Goal: Complete application form

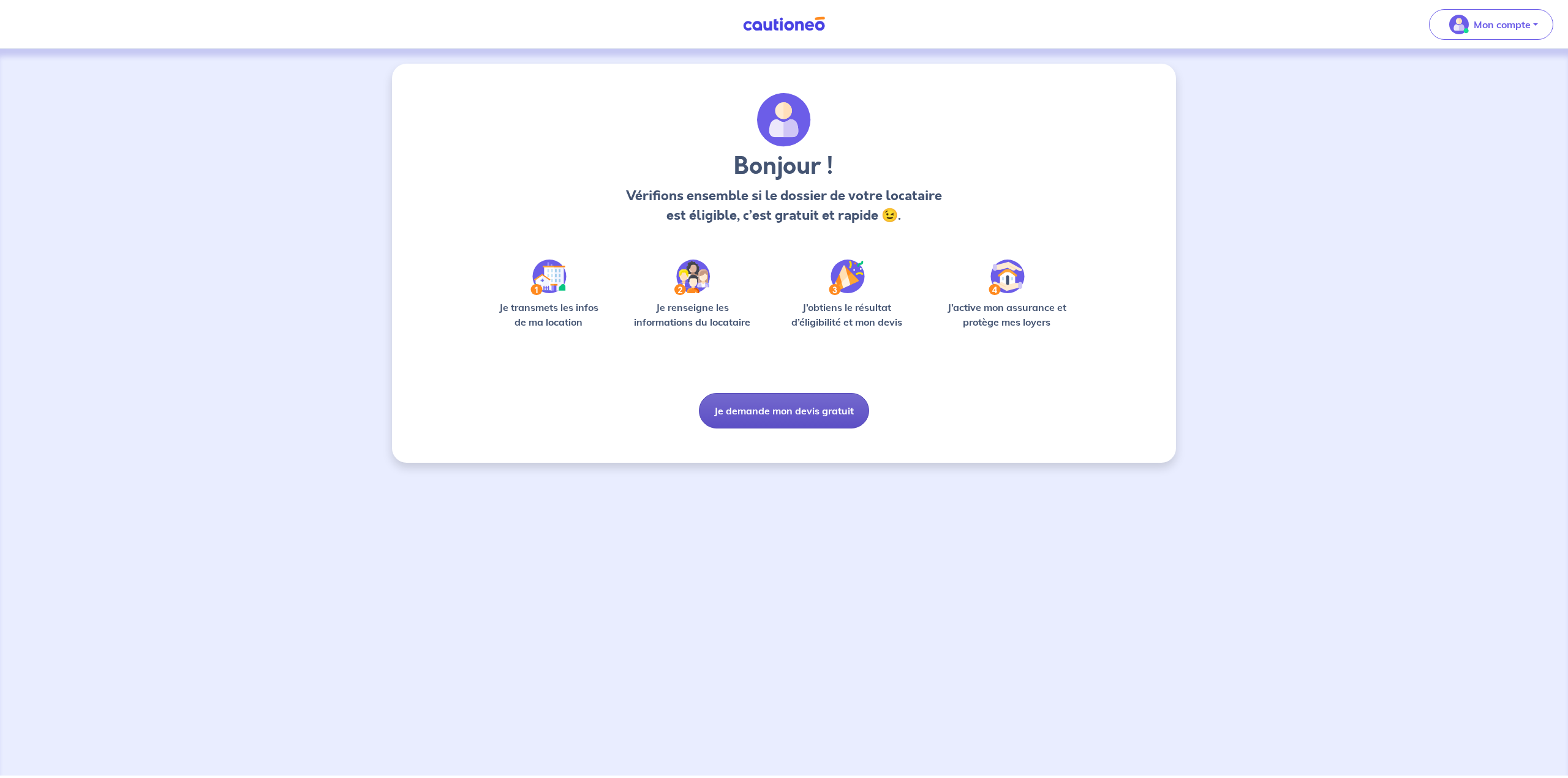
click at [842, 416] on button "Je demande mon devis gratuit" at bounding box center [784, 411] width 170 height 35
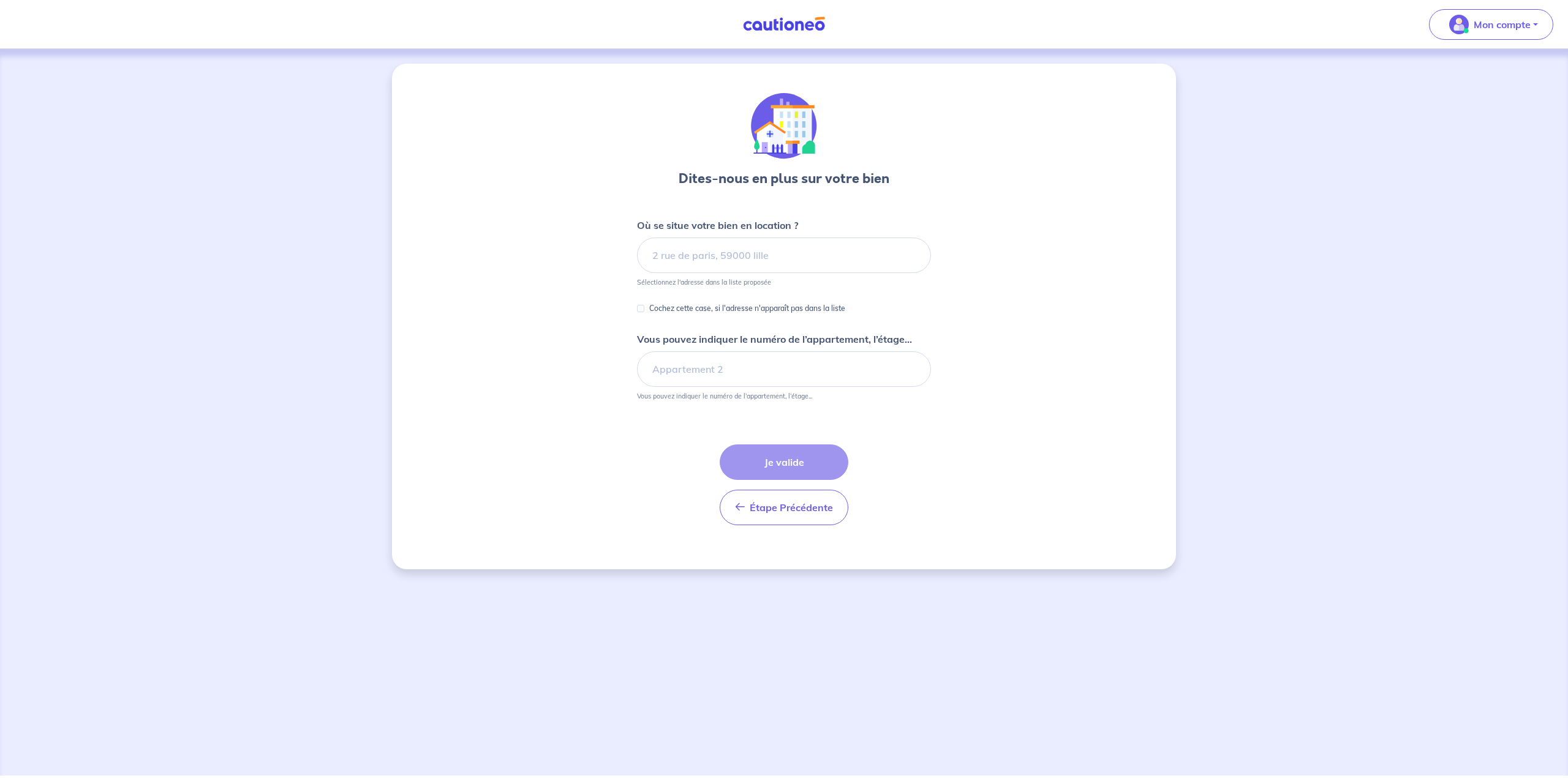
click at [777, 20] on img at bounding box center [784, 24] width 92 height 15
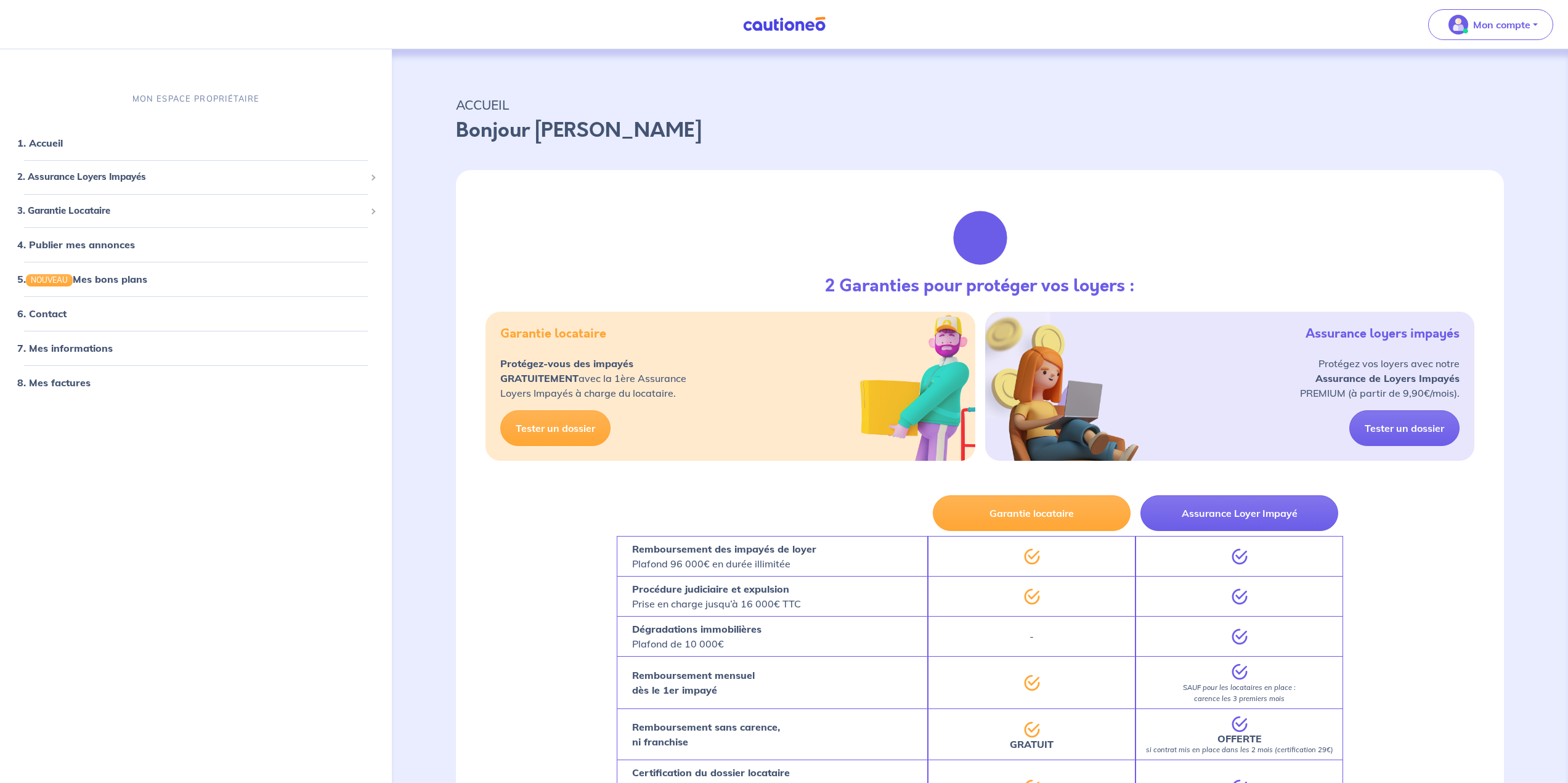
scroll to position [62, 0]
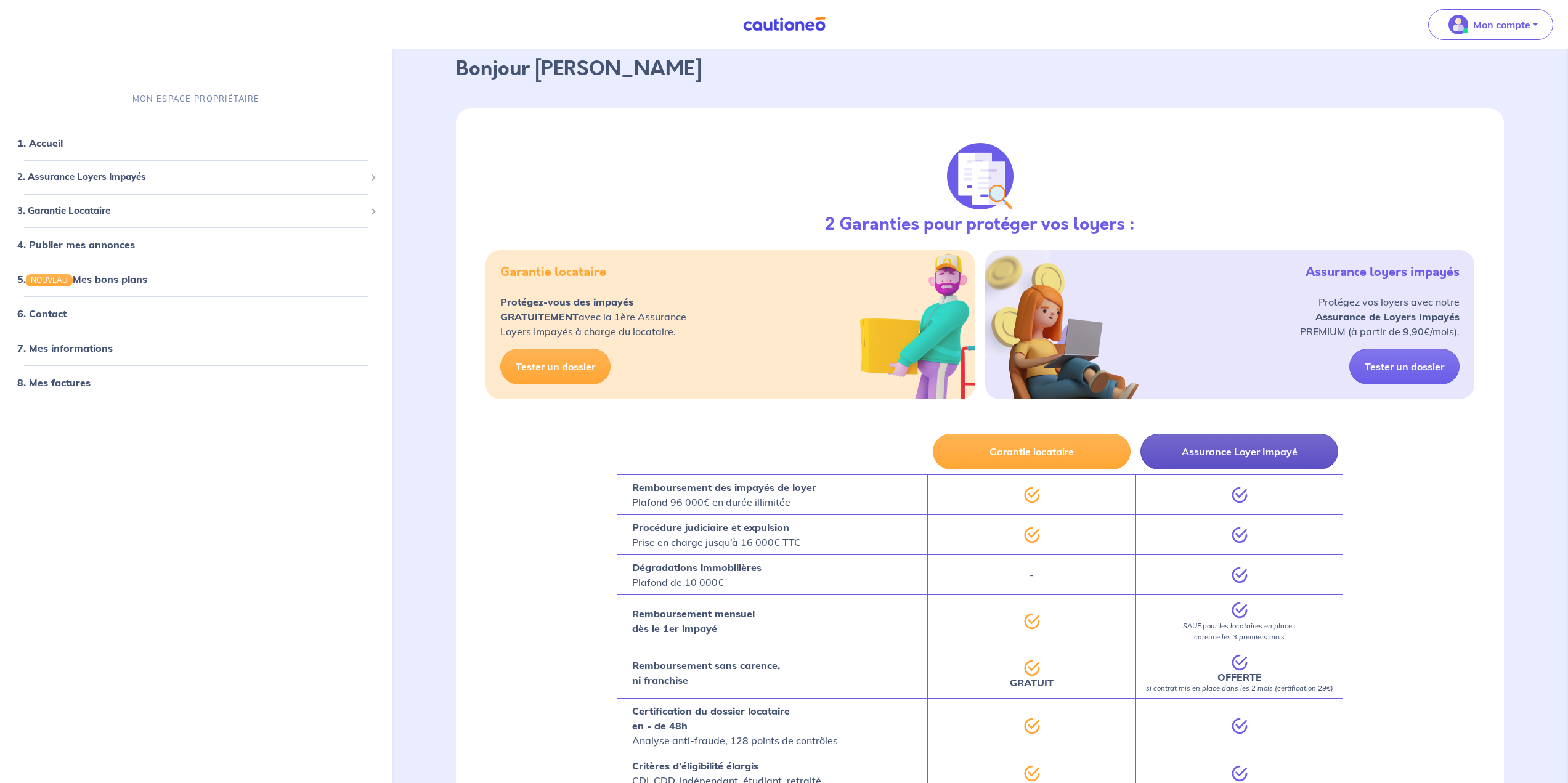
click at [1259, 453] on button "Assurance Loyer Impayé" at bounding box center [1239, 451] width 197 height 36
click at [1240, 465] on button "Assurance Loyer Impayé" at bounding box center [1239, 451] width 197 height 36
click at [1299, 463] on button "Assurance Loyer Impayé" at bounding box center [1239, 451] width 197 height 36
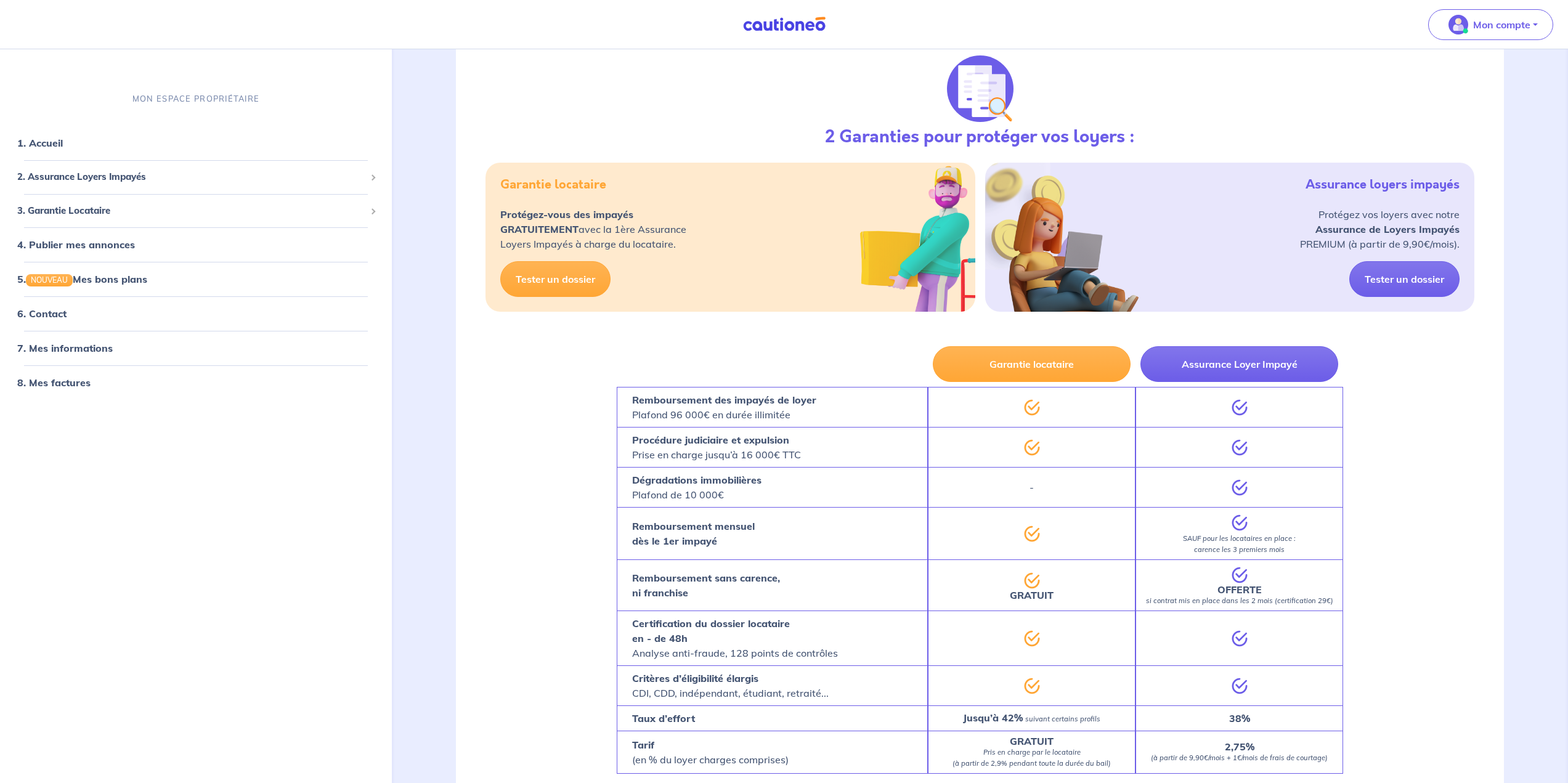
scroll to position [0, 0]
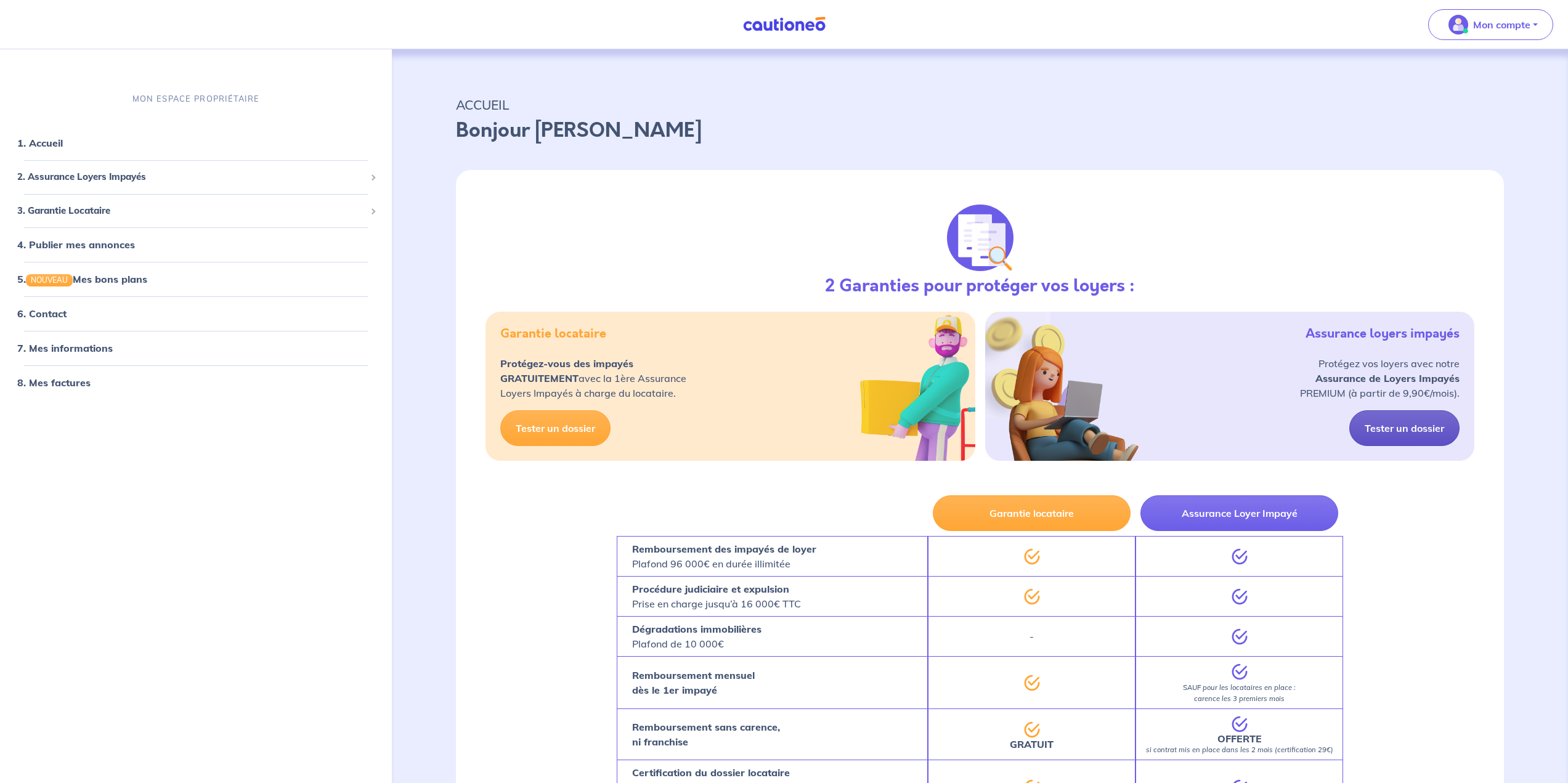
click at [1415, 425] on link "Tester un dossier" at bounding box center [1404, 428] width 111 height 36
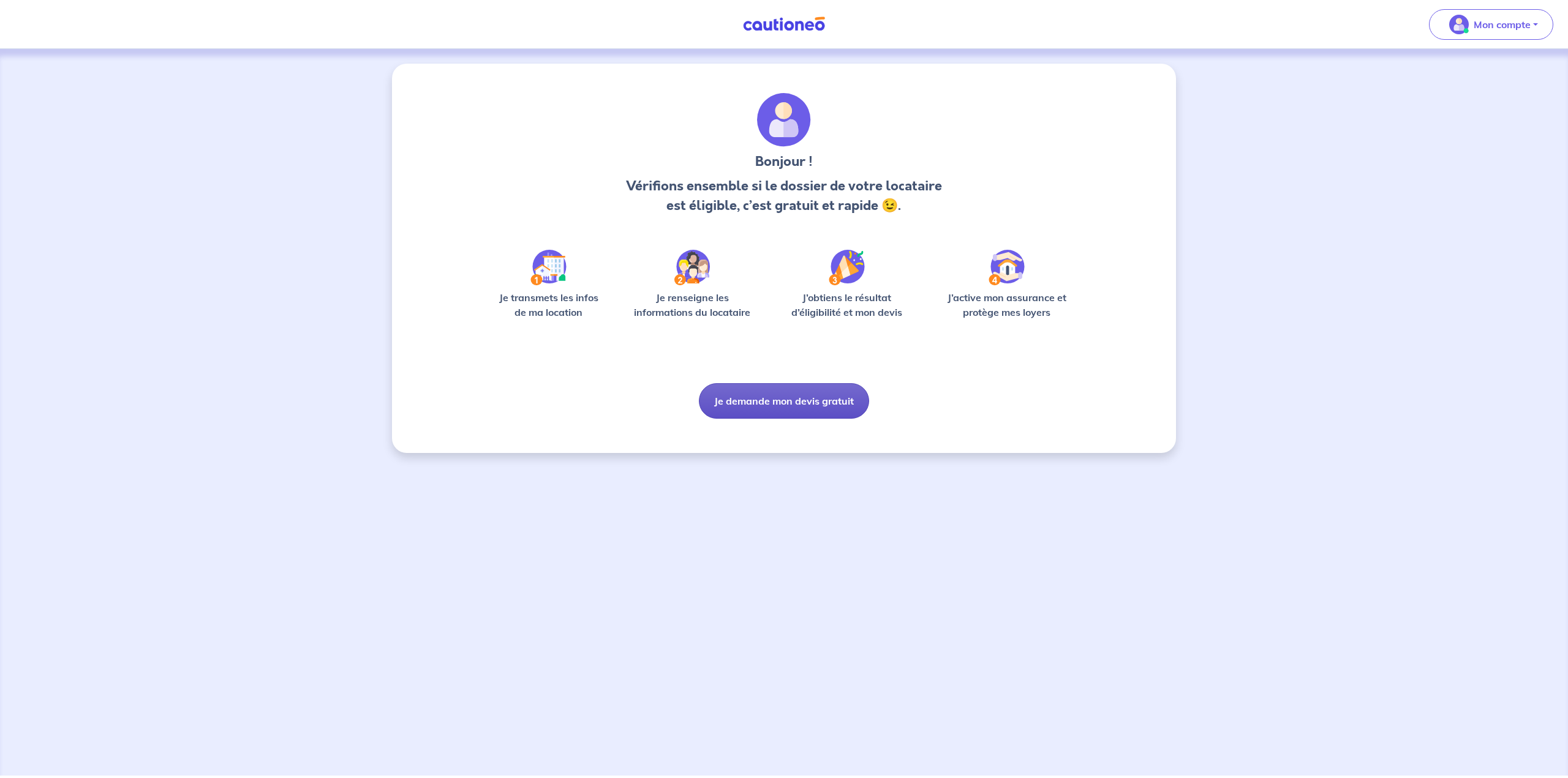
click at [813, 403] on button "Je demande mon devis gratuit" at bounding box center [784, 401] width 170 height 35
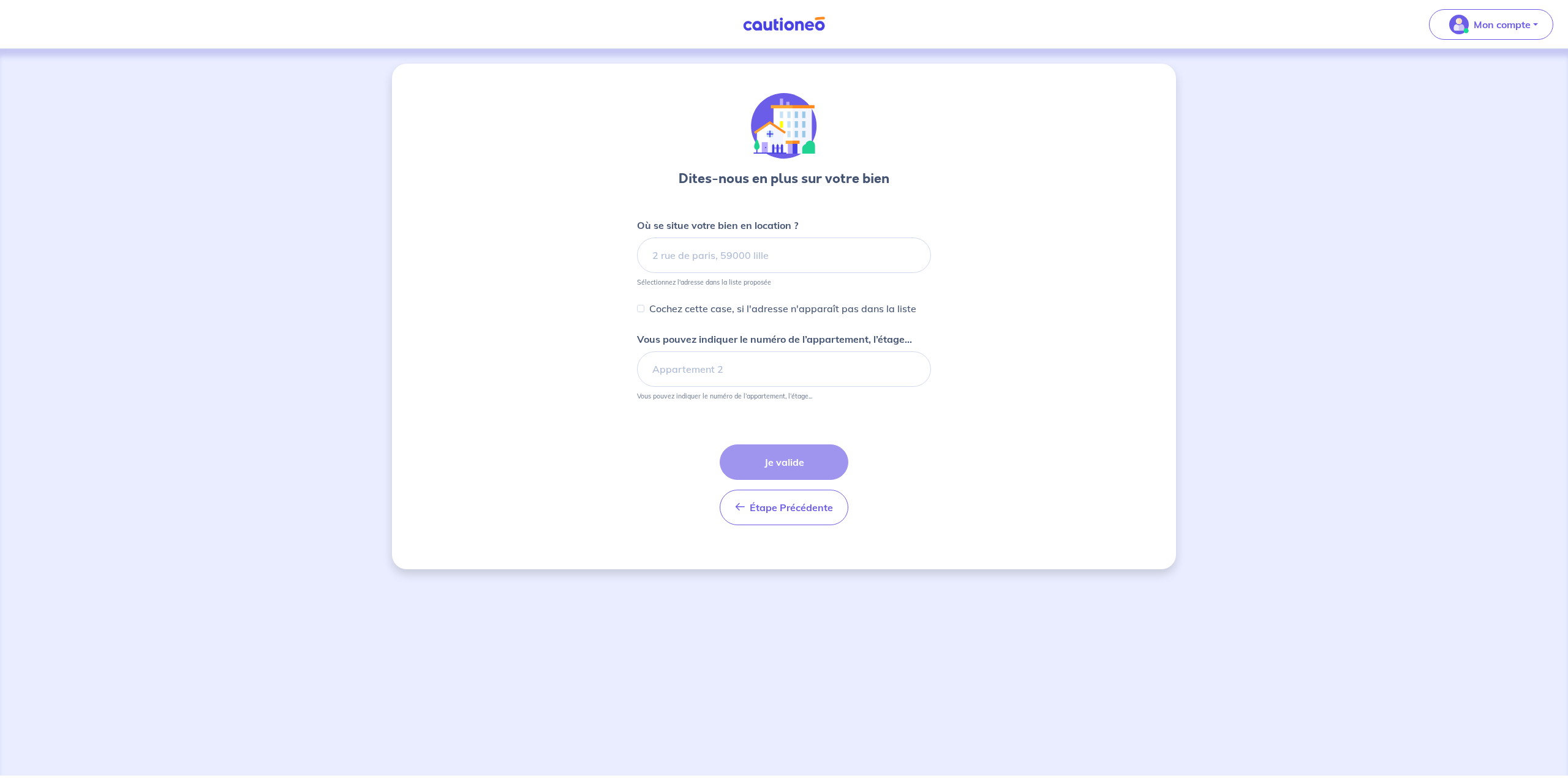
click at [811, 46] on nav "Mon compte Me déconnecter" at bounding box center [784, 24] width 1568 height 49
click at [805, 24] on img at bounding box center [784, 24] width 92 height 15
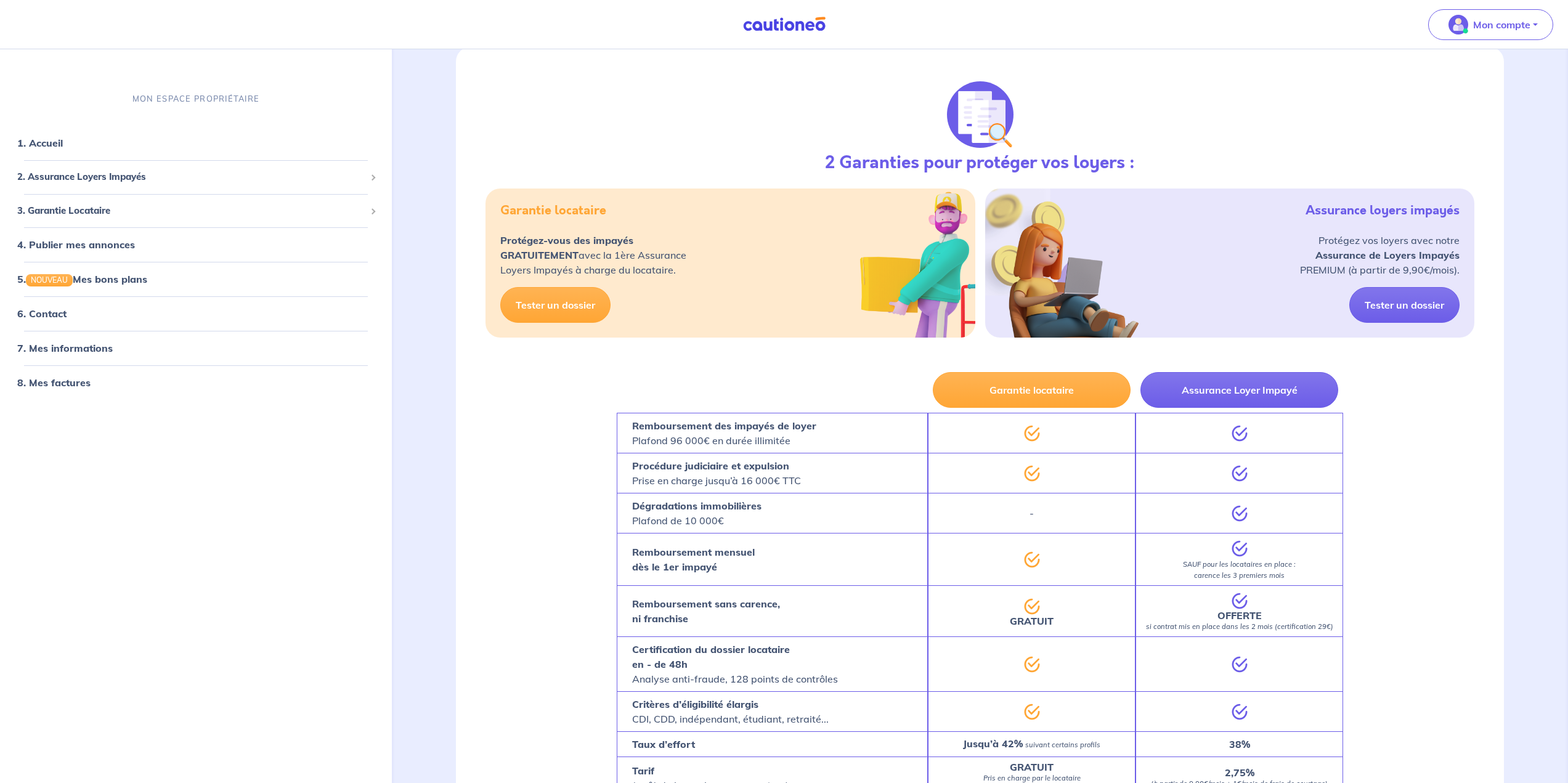
scroll to position [308, 0]
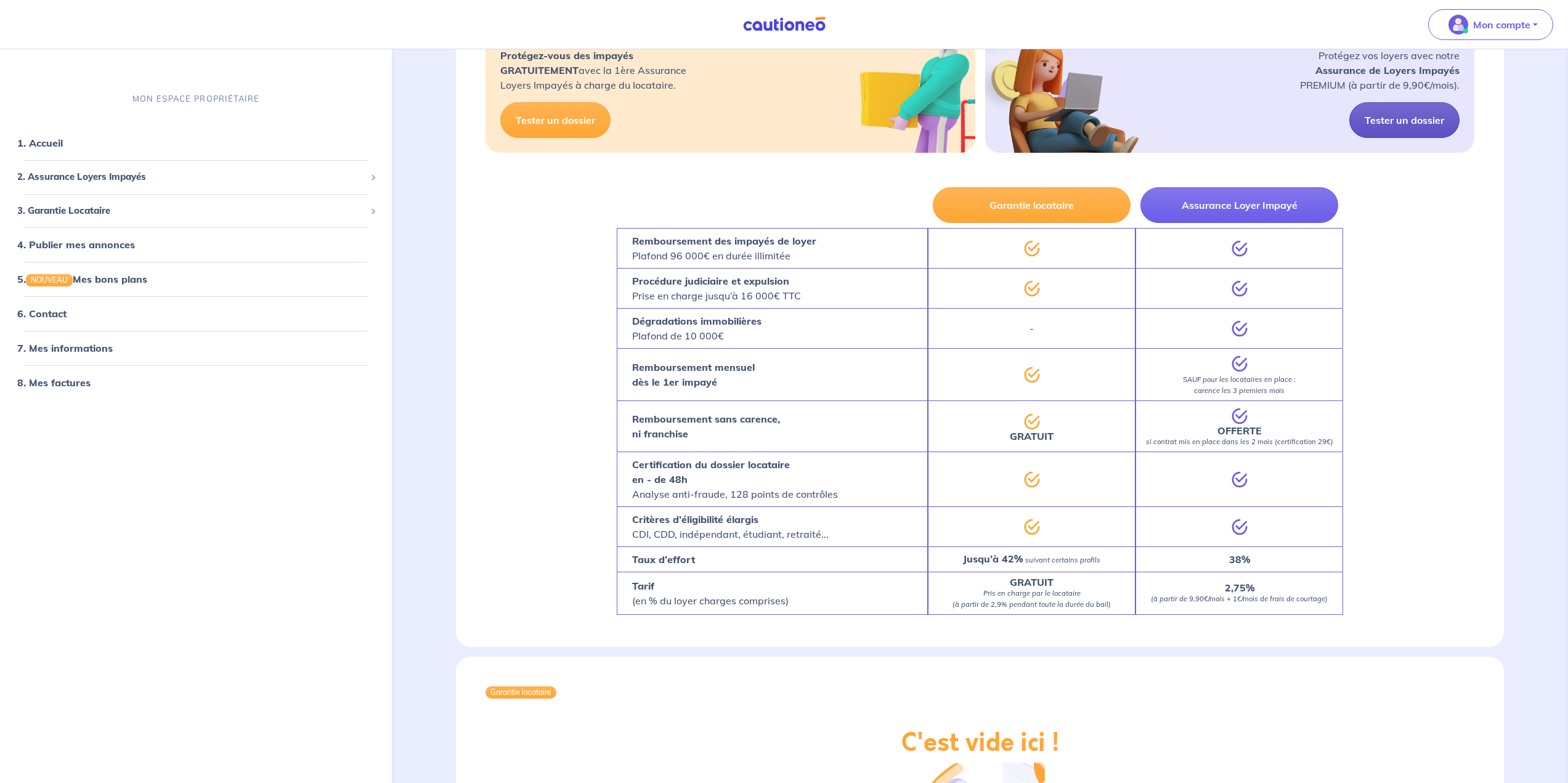
click at [1439, 119] on link "Tester un dossier" at bounding box center [1404, 120] width 111 height 36
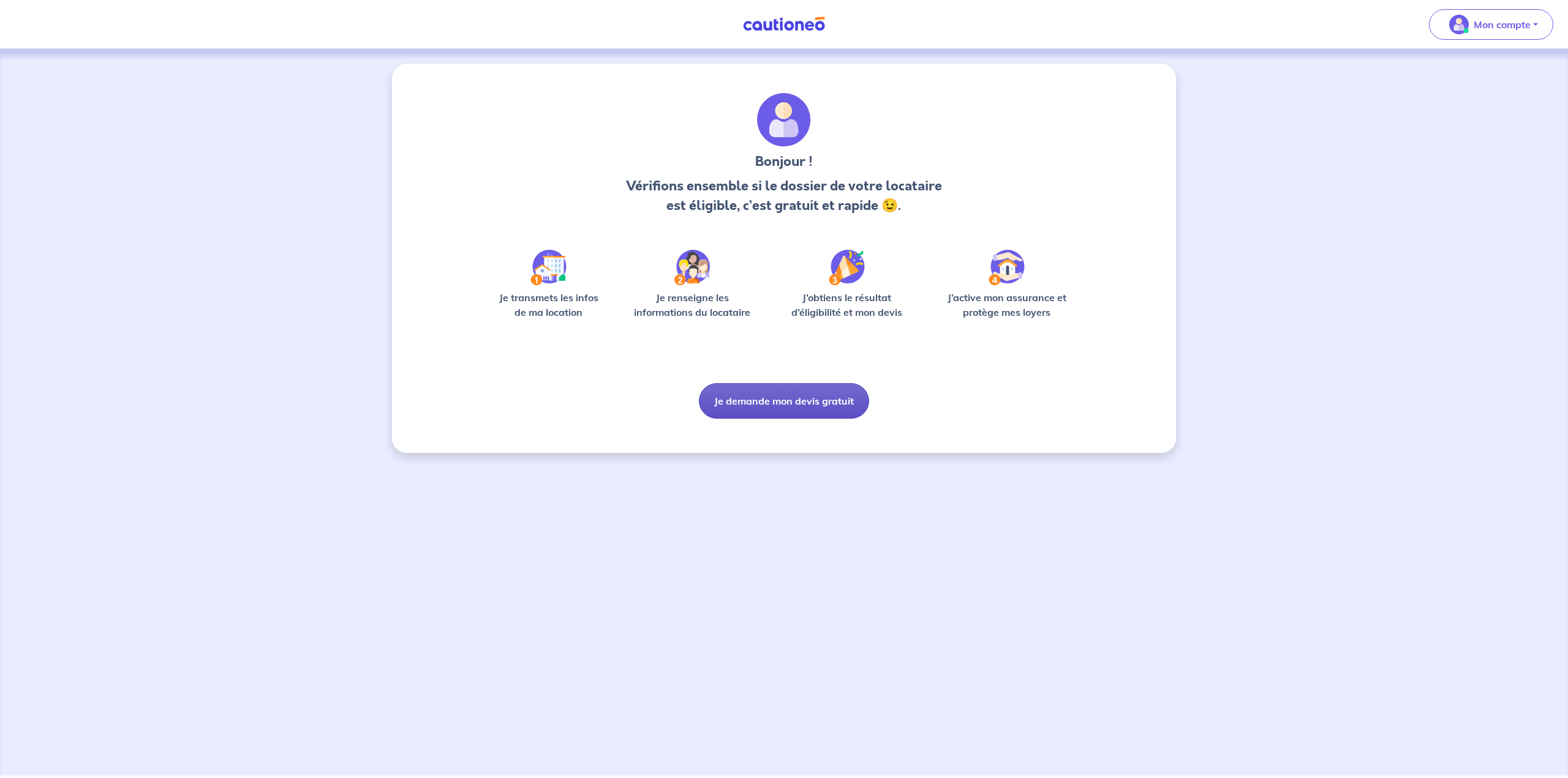
click at [846, 404] on button "Je demande mon devis gratuit" at bounding box center [784, 401] width 170 height 35
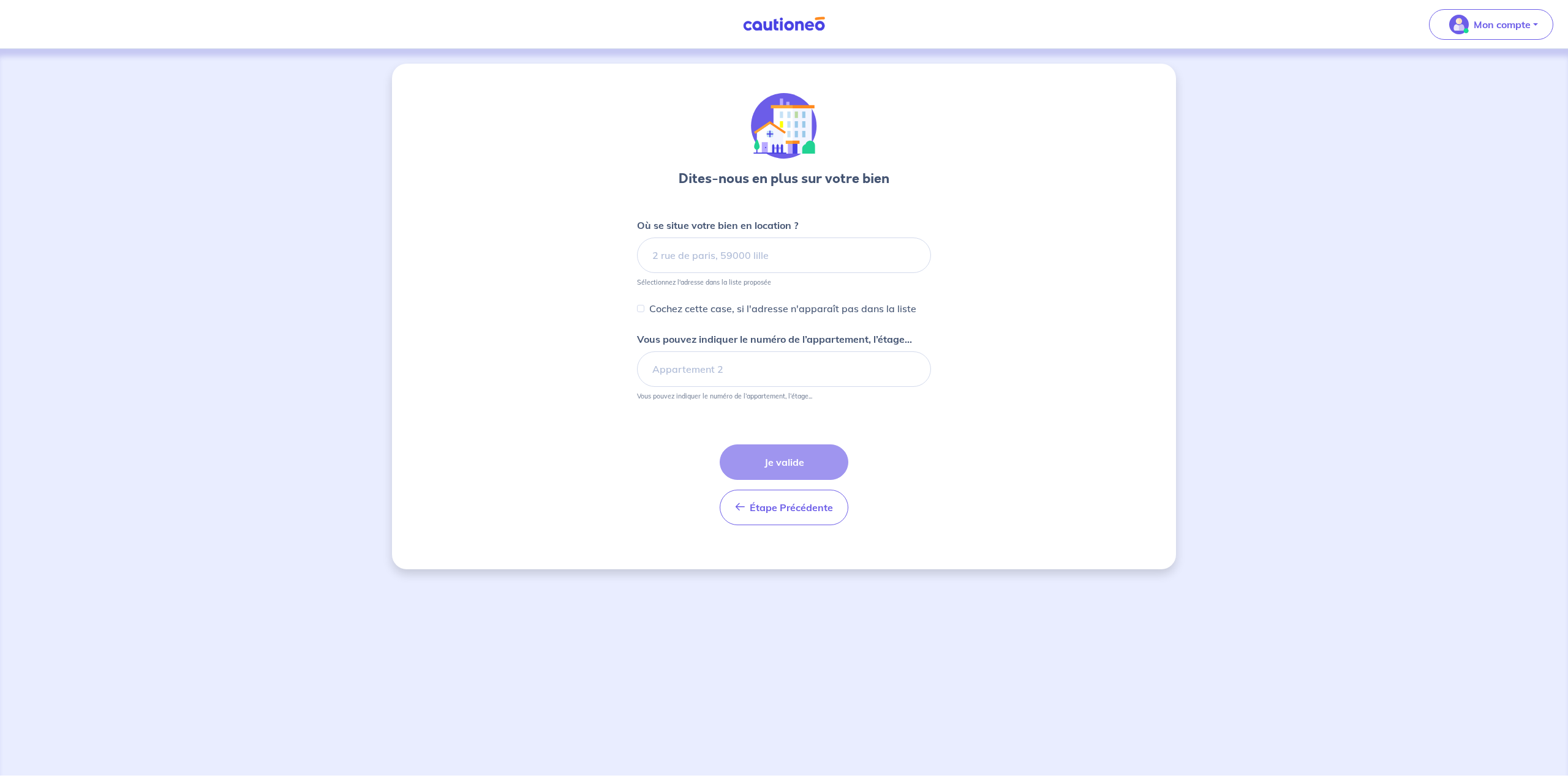
click at [806, 274] on small "Sélectionnez l'adresse dans la liste proposée" at bounding box center [784, 279] width 294 height 13
click at [806, 265] on input at bounding box center [784, 255] width 294 height 35
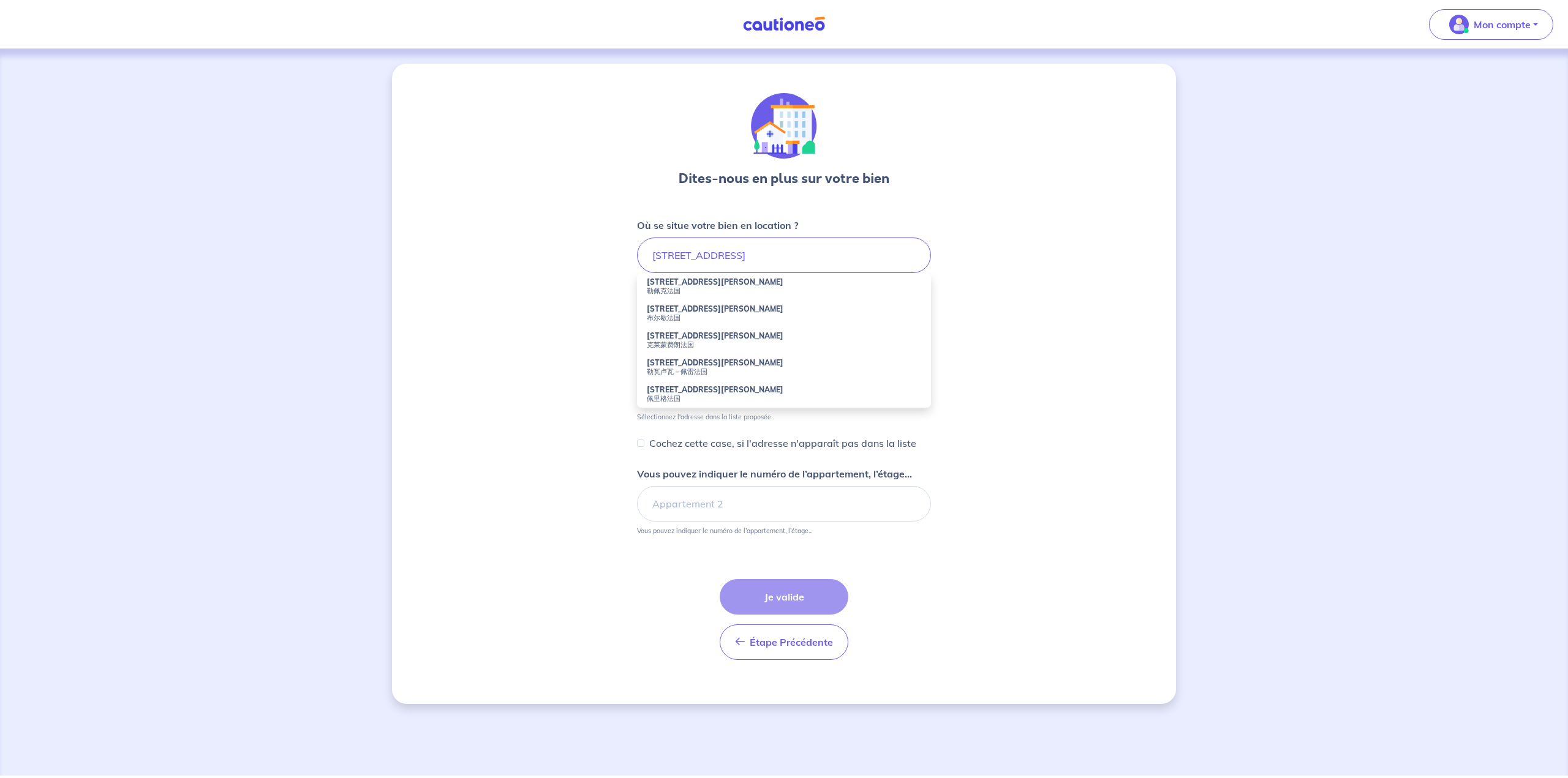
click at [733, 283] on strong "[STREET_ADDRESS][PERSON_NAME]" at bounding box center [715, 282] width 137 height 9
type input "[STREET_ADDRESS][PERSON_NAME], 勒佩克法国"
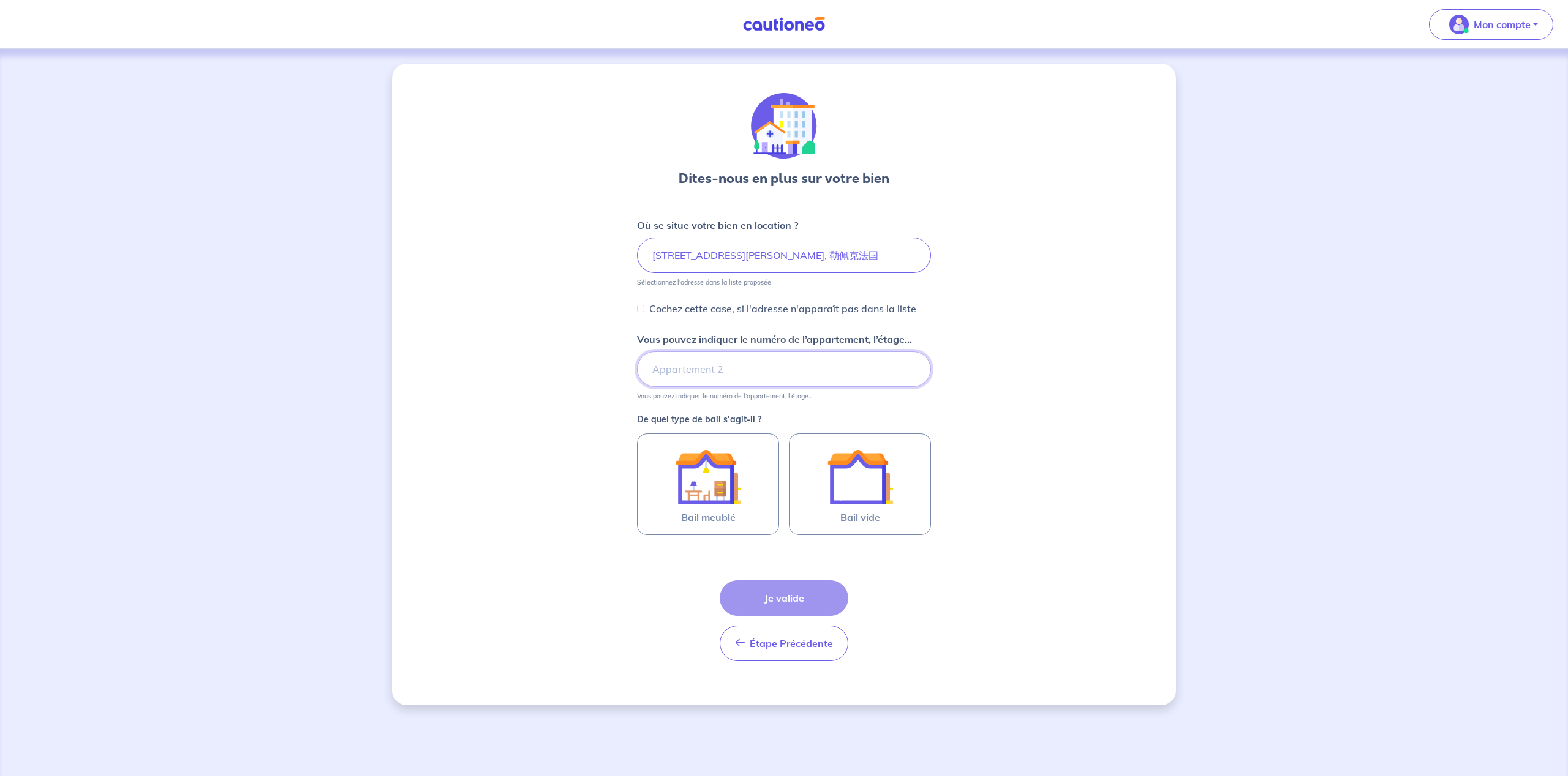
click at [767, 361] on input "Vous pouvez indiquer le numéro de l’appartement, l’étage..." at bounding box center [784, 369] width 294 height 35
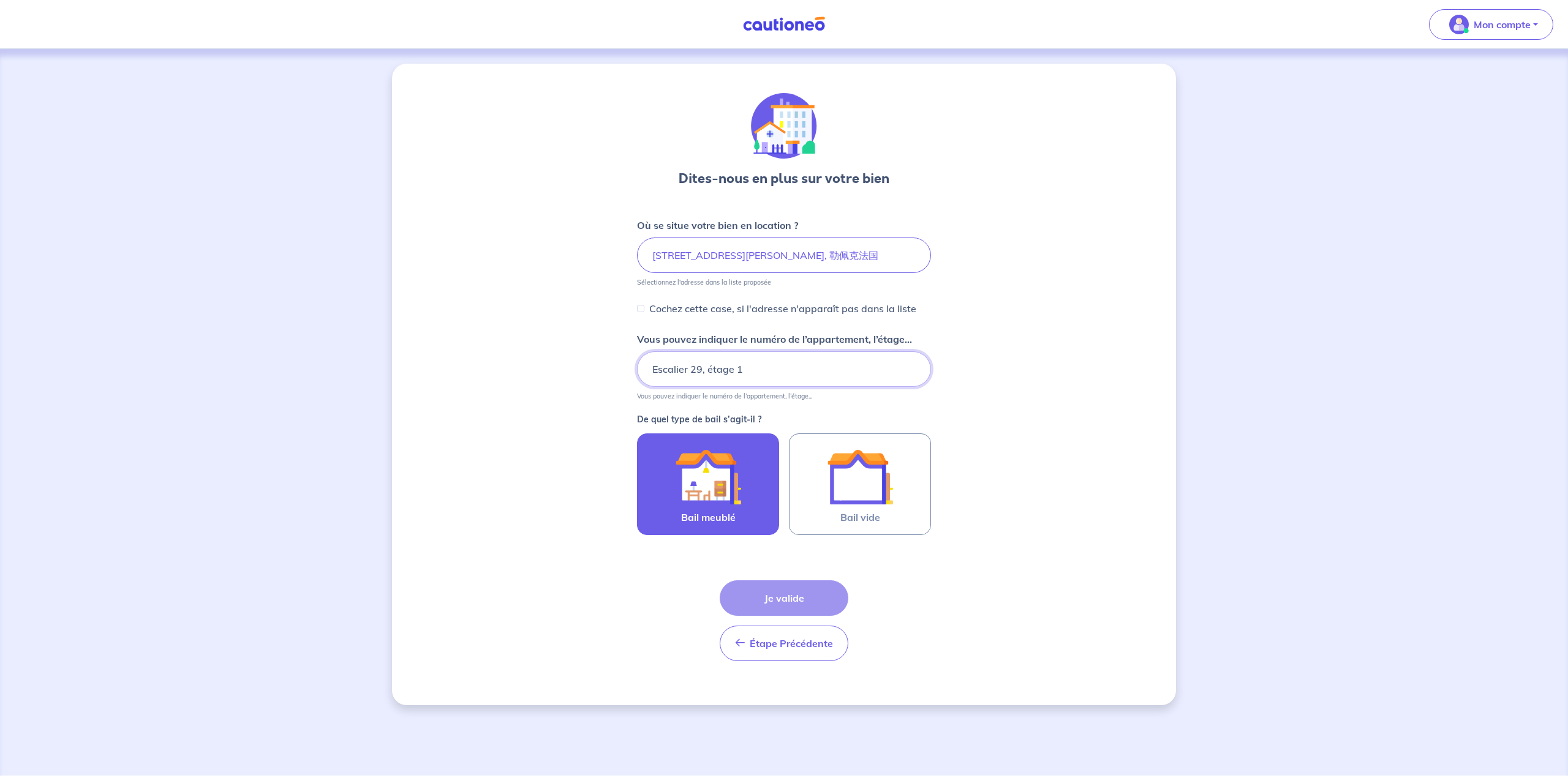
type input "Escalier 29, étage 1"
click at [738, 447] on img at bounding box center [708, 477] width 66 height 66
click at [0, 0] on input "Bail meublé" at bounding box center [0, 0] width 0 height 0
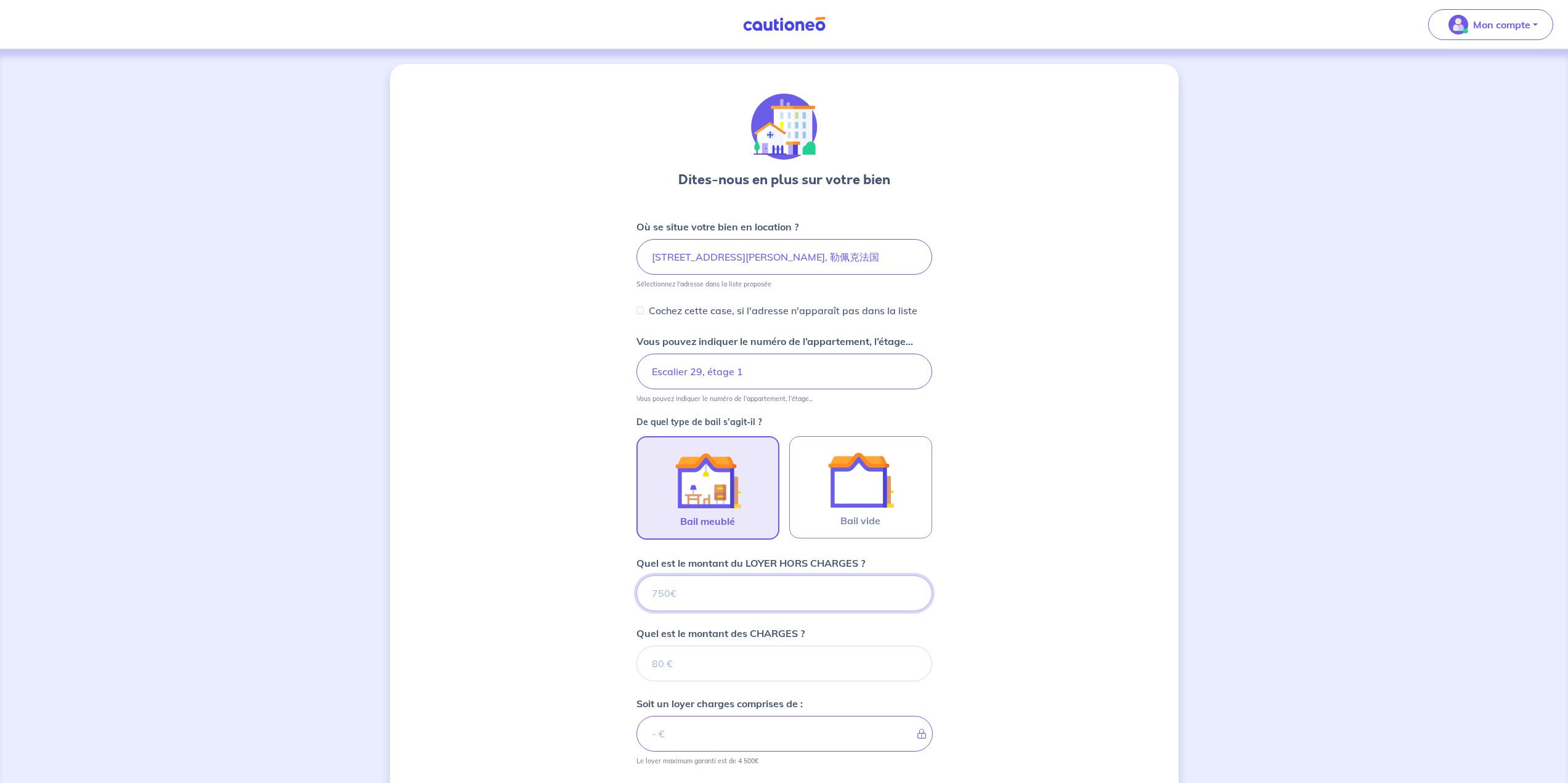
scroll to position [167, 0]
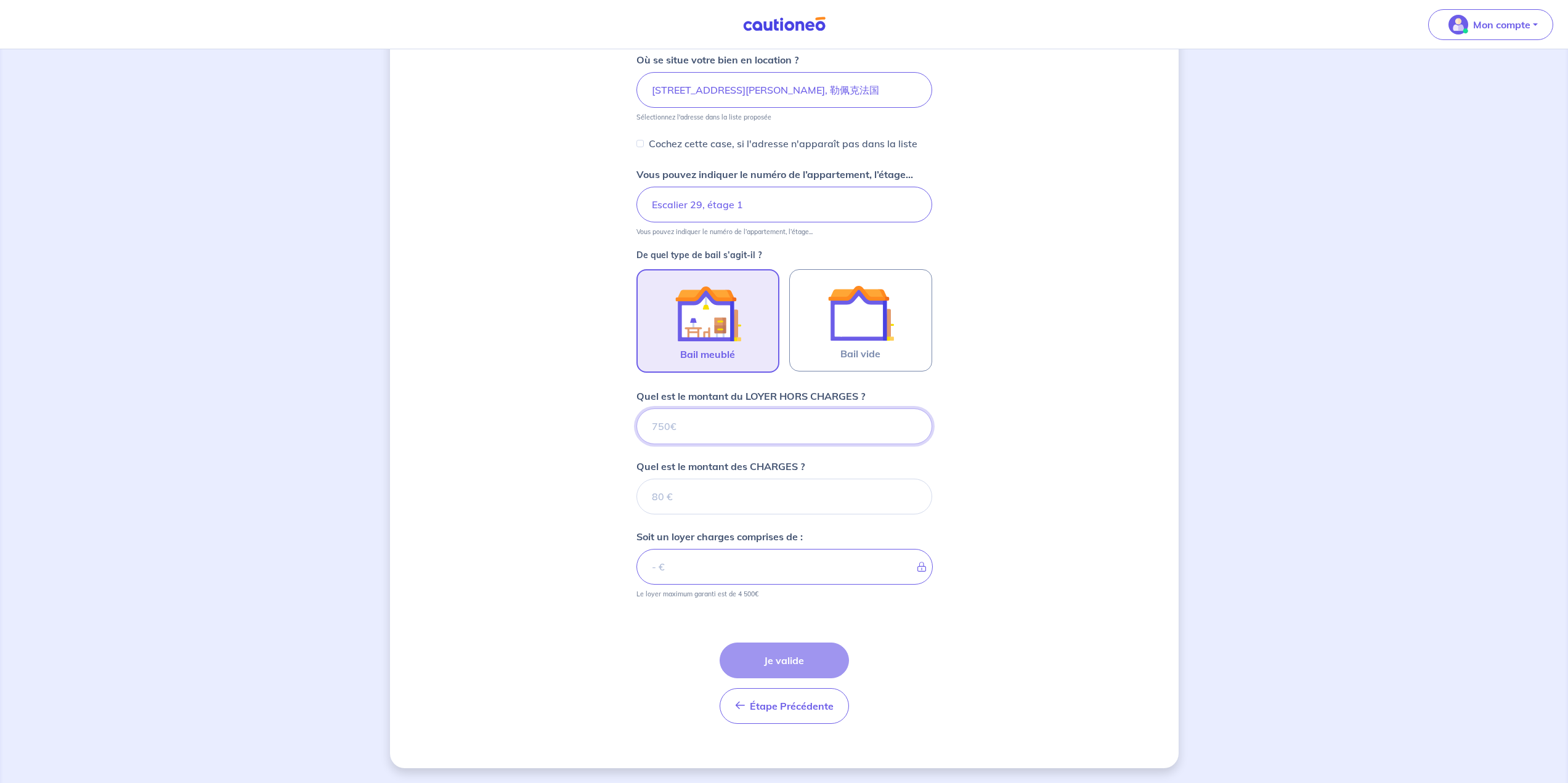
click at [770, 430] on input "Quel est le montant du LOYER HORS CHARGES ?" at bounding box center [784, 426] width 295 height 36
type input "1"
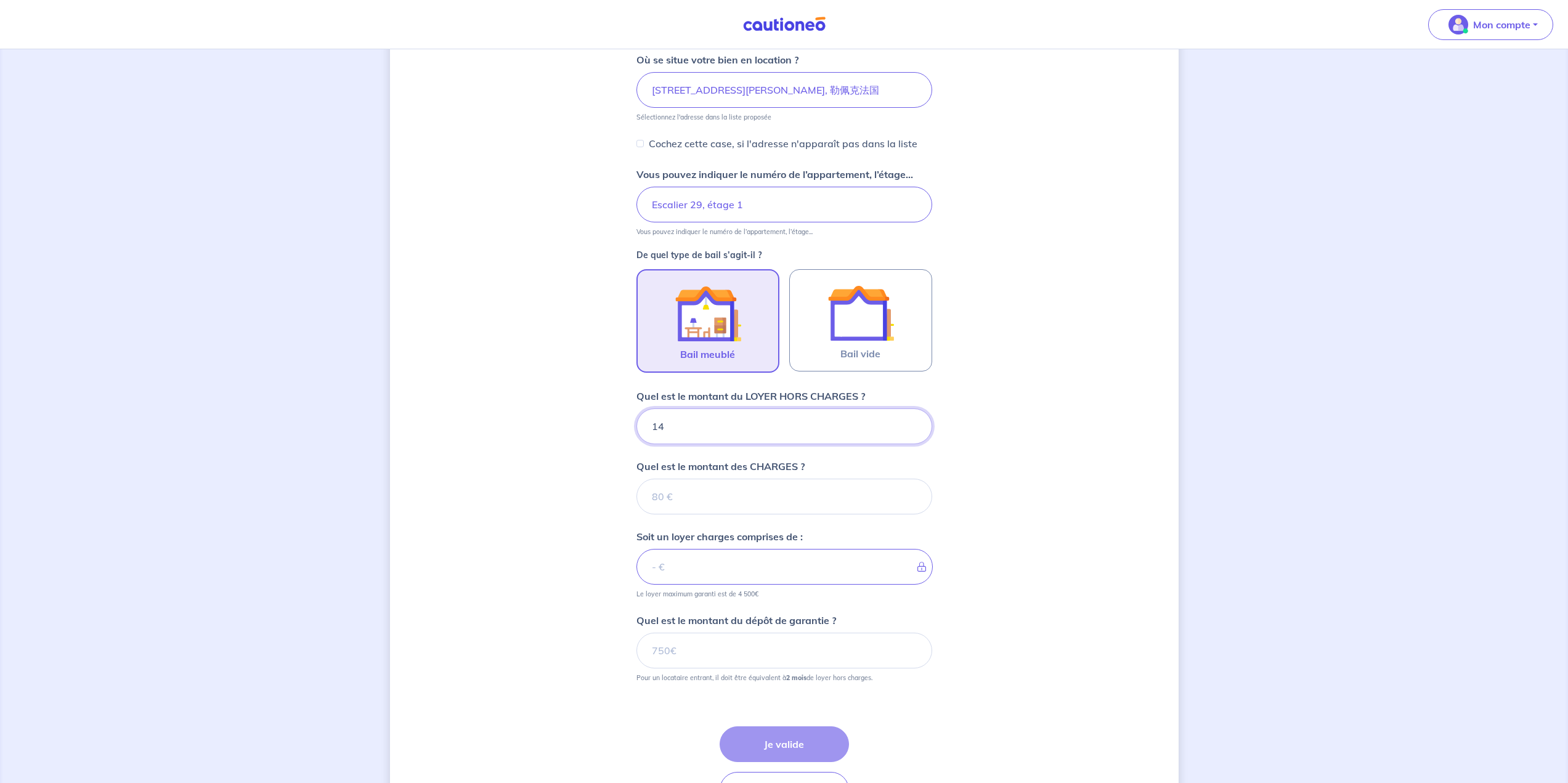
type input "144"
type input "1400"
type input "3"
type input "330"
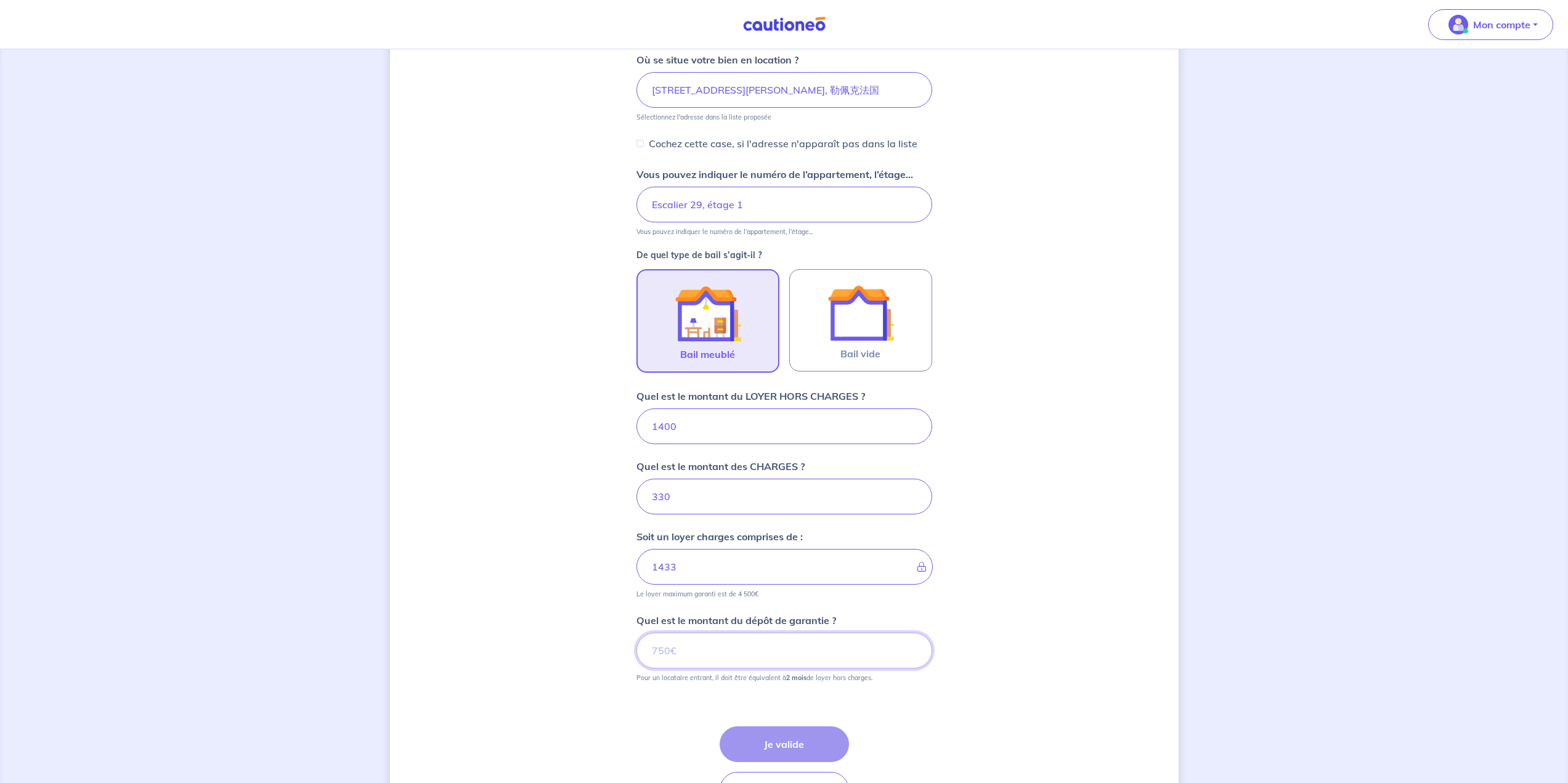
type input "1730"
type input "2800"
click at [1019, 555] on div "Dites-nous en plus sur votre bien Où se situe votre bien en location ? [STREET_…" at bounding box center [784, 374] width 789 height 955
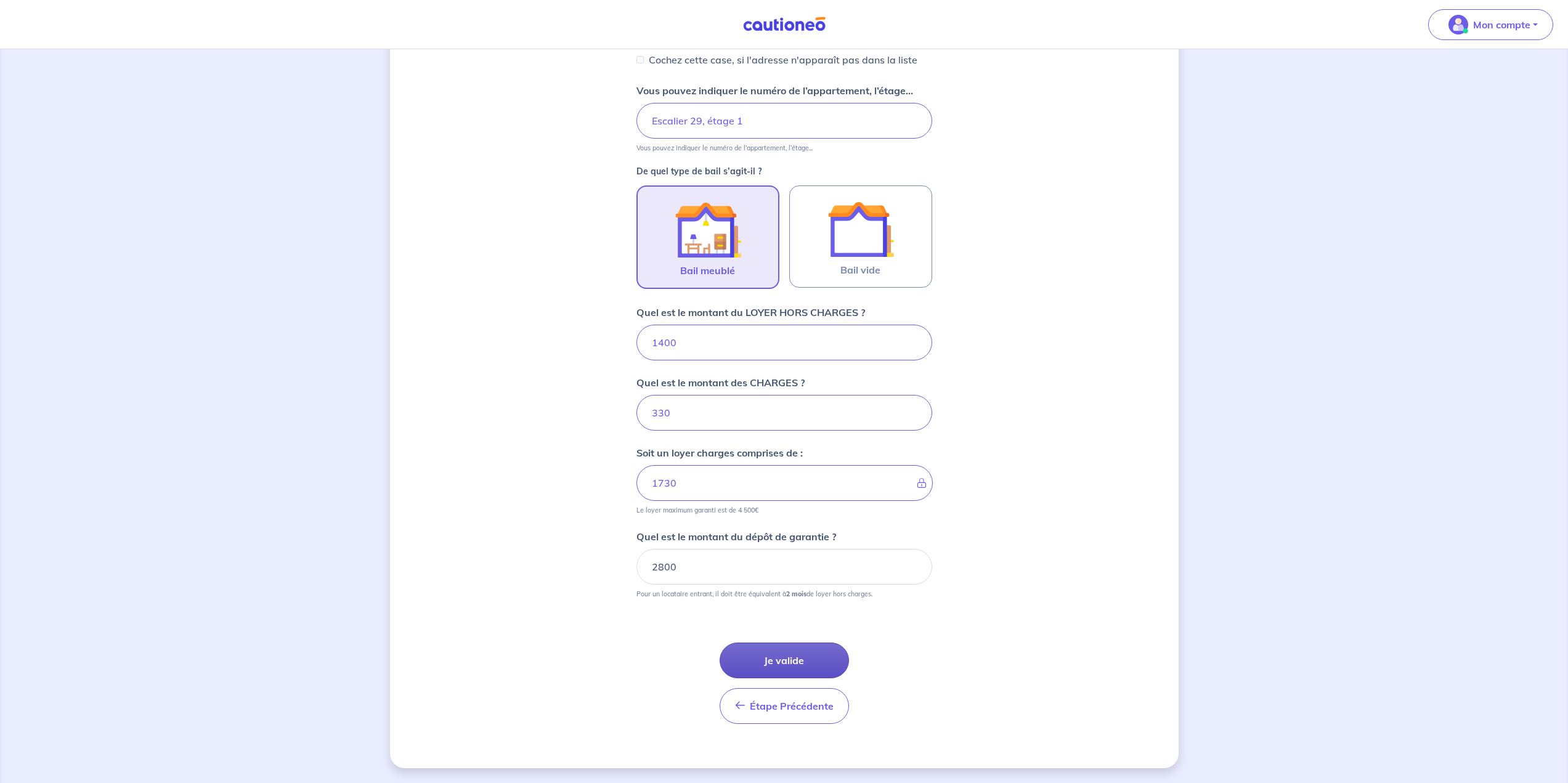
click at [819, 677] on button "Je valide" at bounding box center [784, 661] width 129 height 36
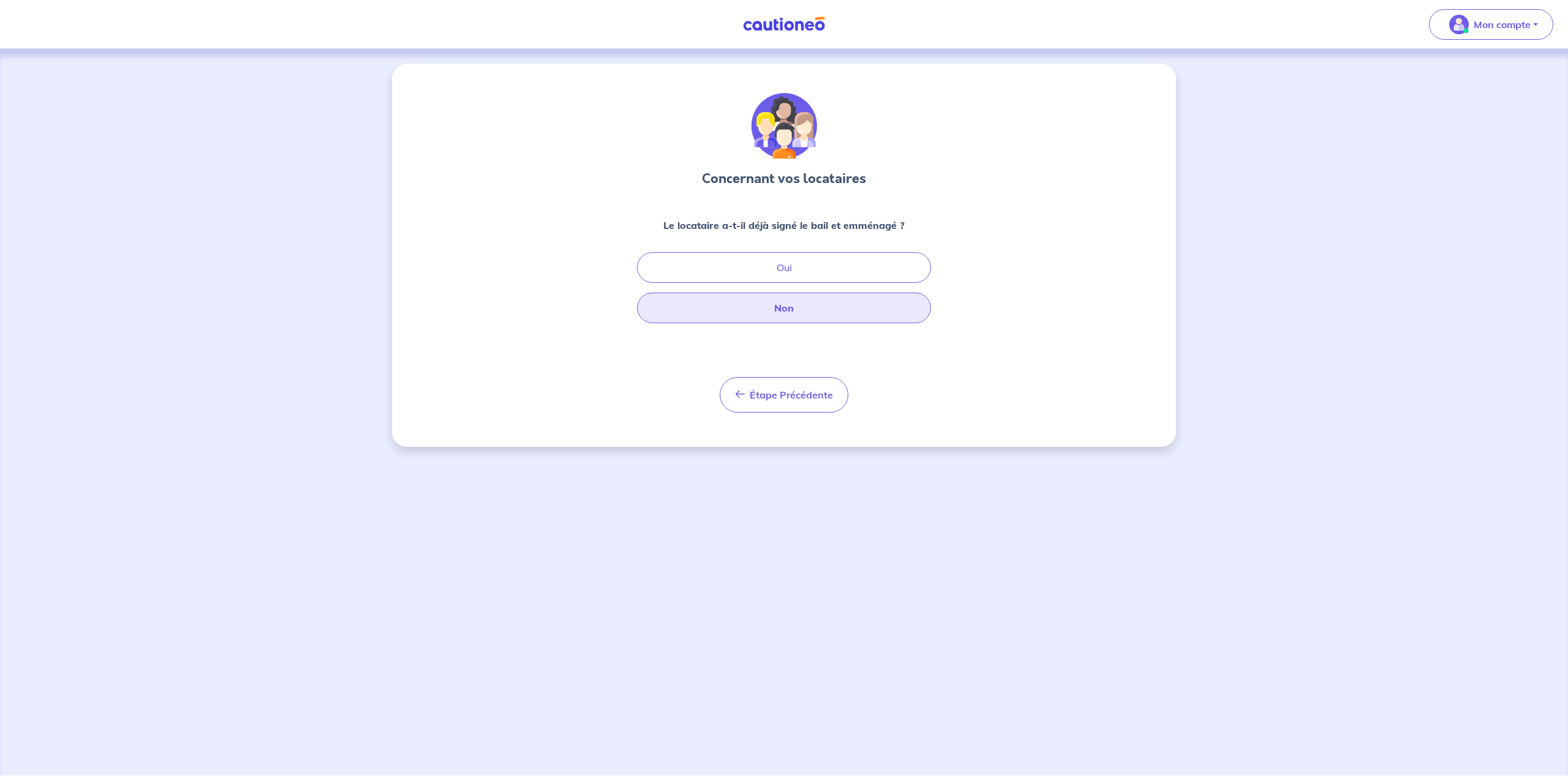
click at [901, 318] on button "Non" at bounding box center [784, 308] width 294 height 31
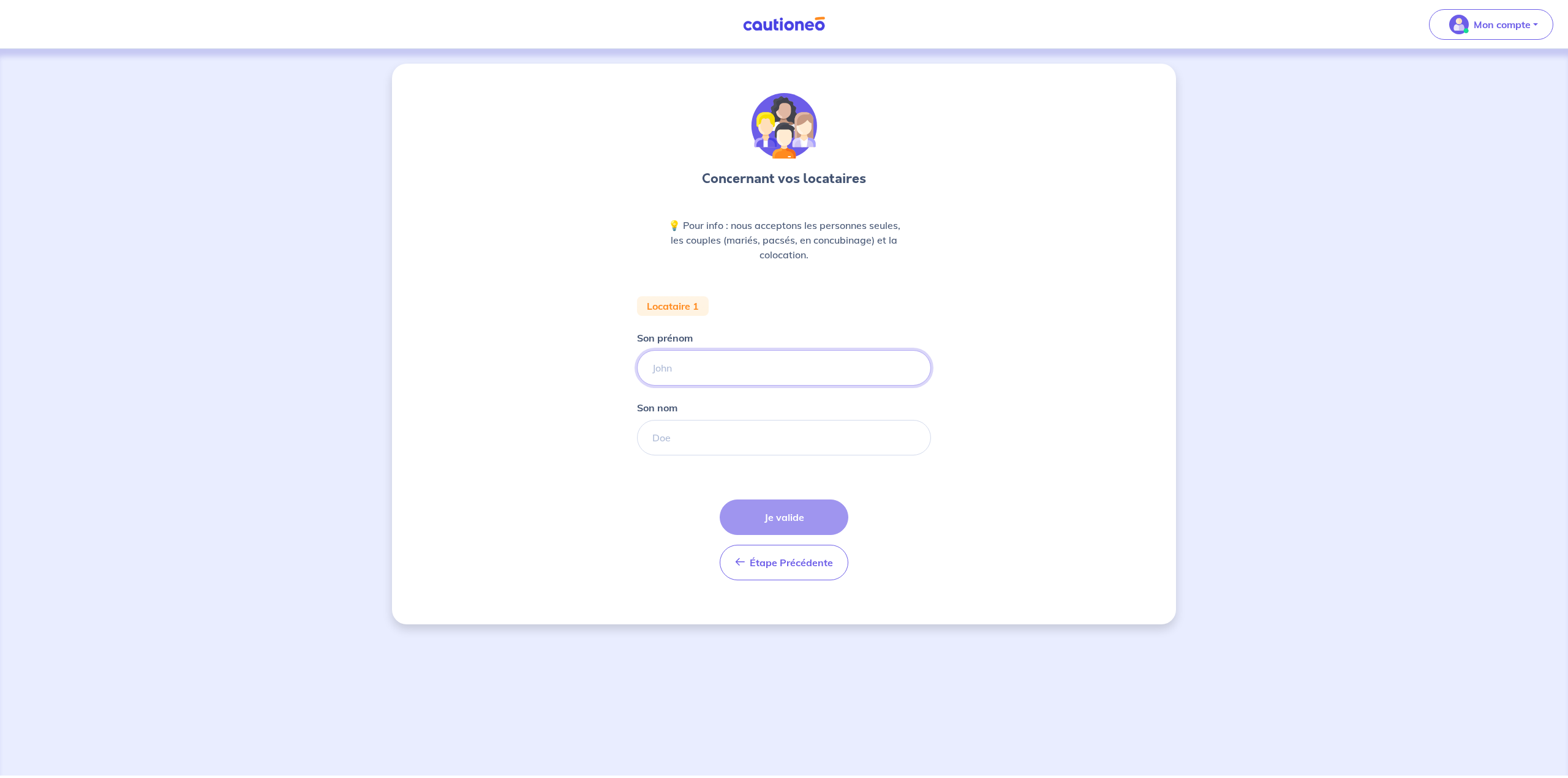
click at [829, 355] on input "Son prénom" at bounding box center [784, 368] width 294 height 35
click at [899, 425] on input "Son nom" at bounding box center [784, 437] width 294 height 35
click at [1475, 34] on button "Mon compte" at bounding box center [1491, 24] width 125 height 31
click at [1467, 77] on link "Mes informations" at bounding box center [1479, 76] width 99 height 20
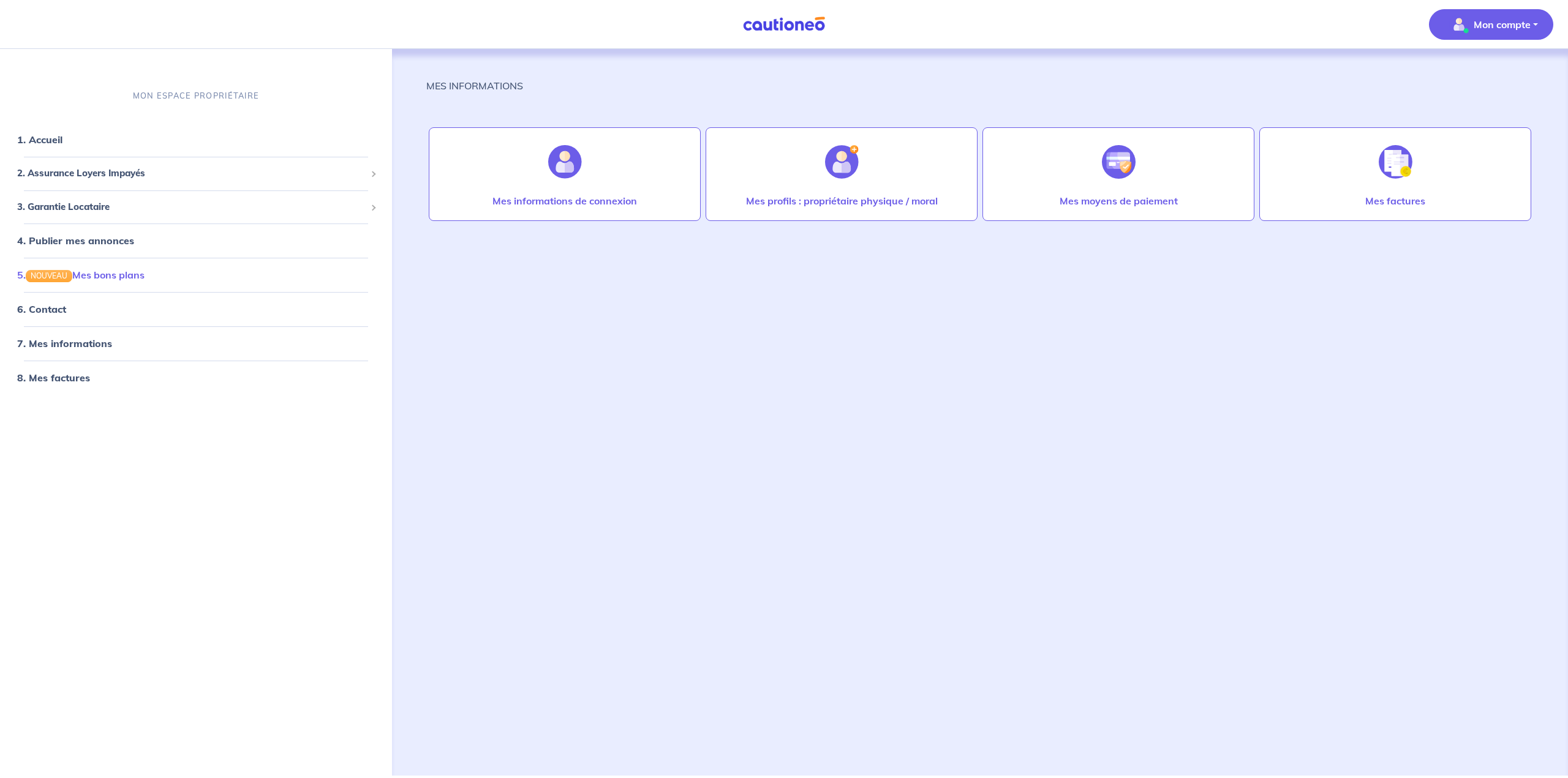
click at [145, 279] on link "5. NOUVEAU Mes bons plans" at bounding box center [80, 274] width 128 height 13
click at [62, 133] on link "1. Accueil" at bounding box center [39, 139] width 45 height 13
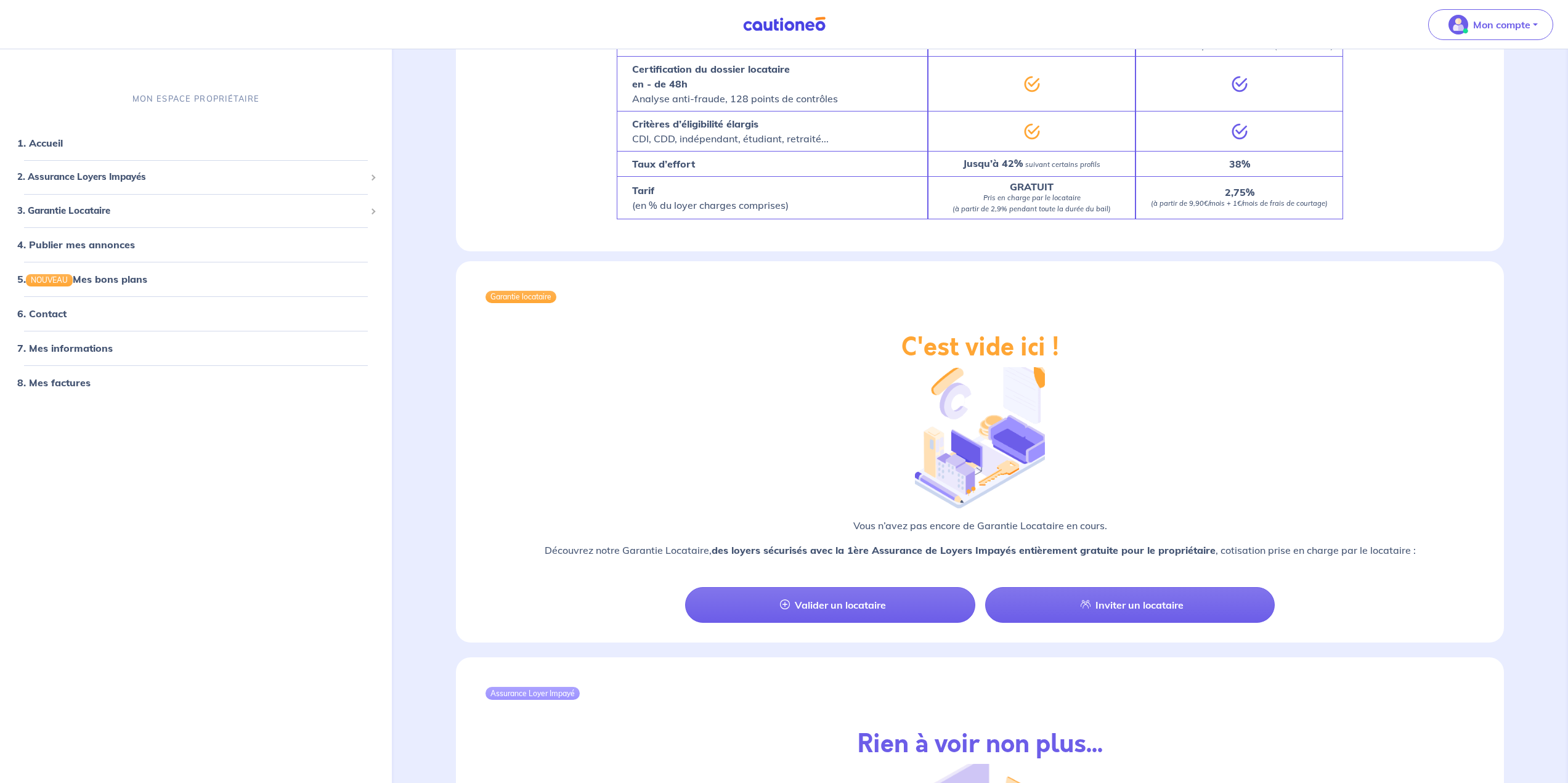
scroll to position [950, 0]
